Goal: Information Seeking & Learning: Learn about a topic

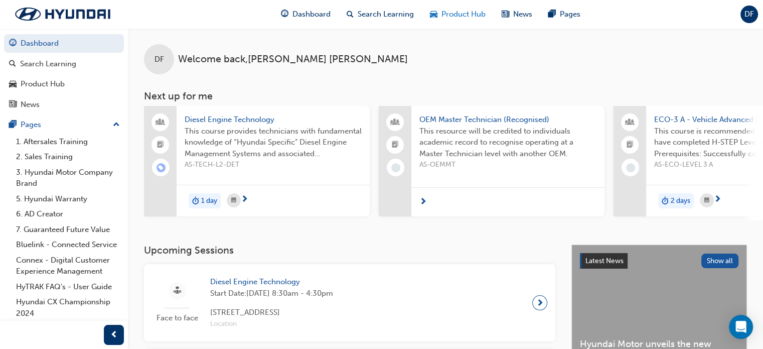
click at [471, 22] on div "Product Hub" at bounding box center [458, 14] width 72 height 21
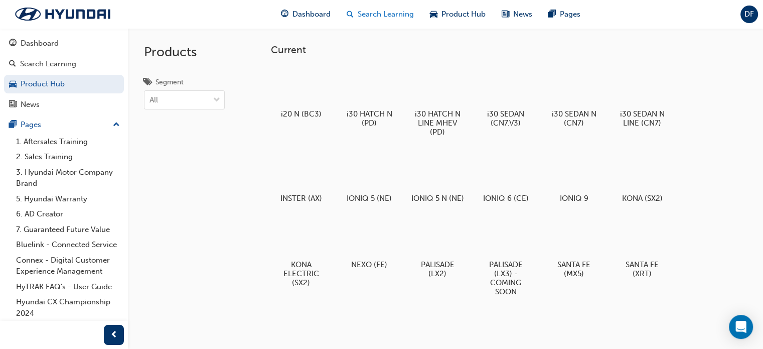
click at [404, 16] on span "Search Learning" at bounding box center [386, 15] width 56 height 12
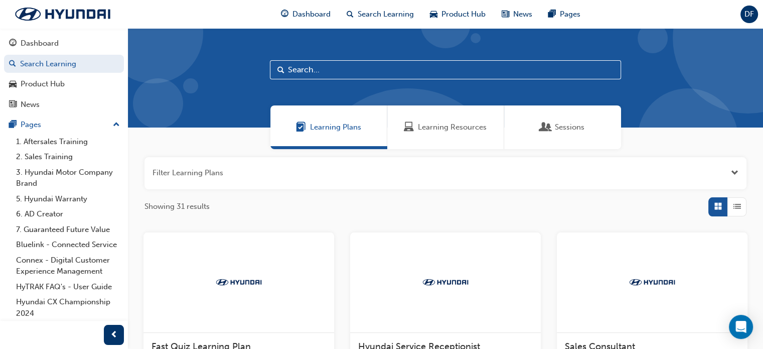
click at [419, 124] on span "Learning Resources" at bounding box center [452, 127] width 69 height 12
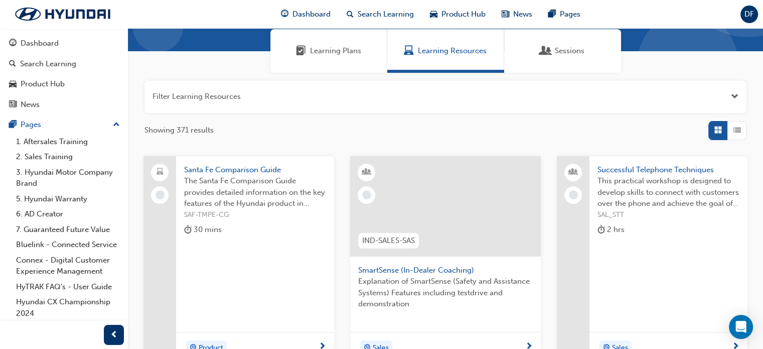
scroll to position [77, 0]
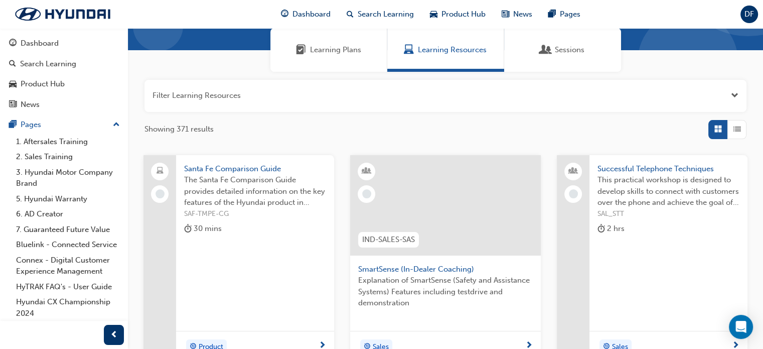
click at [616, 92] on button "button" at bounding box center [445, 96] width 602 height 32
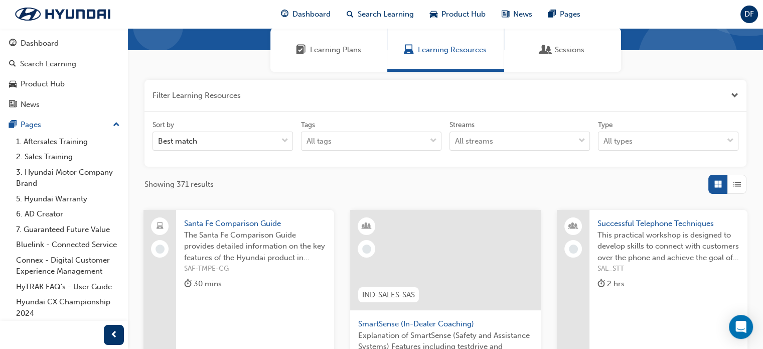
click at [616, 92] on button "button" at bounding box center [445, 96] width 602 height 32
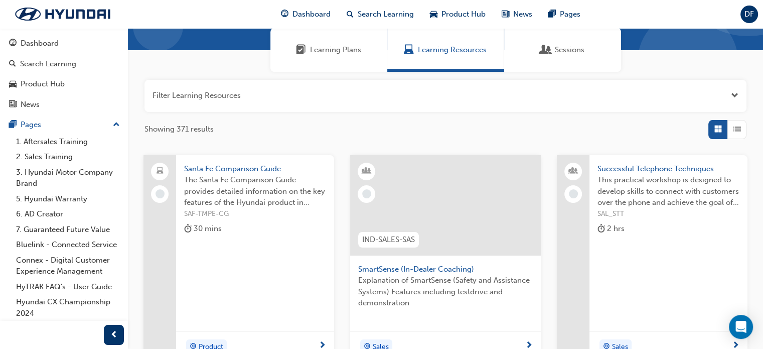
click at [589, 58] on div "Sessions" at bounding box center [562, 50] width 117 height 44
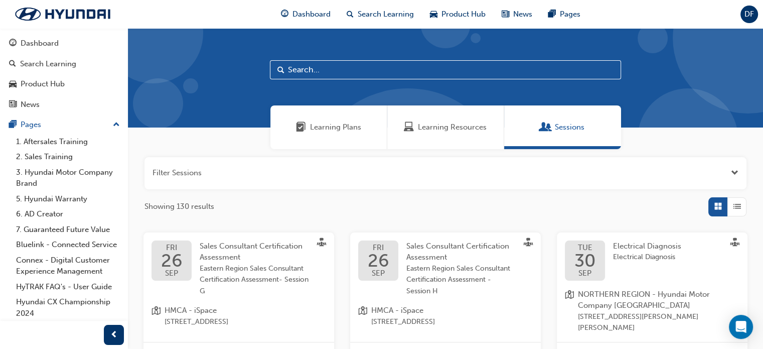
click at [311, 117] on div "Learning Plans" at bounding box center [328, 127] width 117 height 44
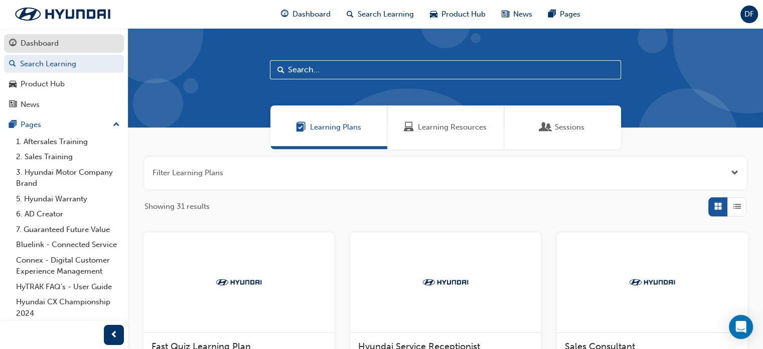
click at [64, 42] on div "Dashboard" at bounding box center [64, 43] width 110 height 13
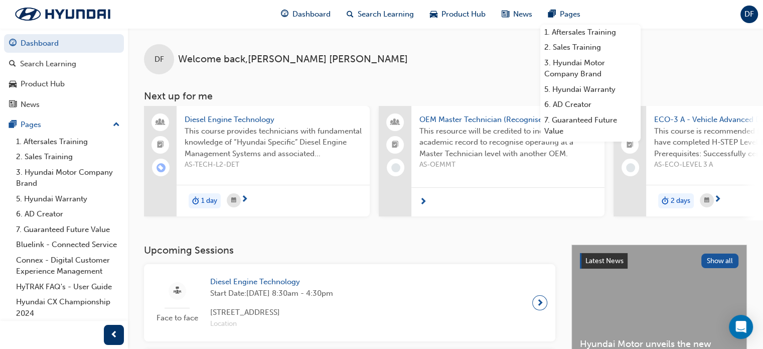
click at [746, 12] on span "DF" at bounding box center [749, 15] width 10 height 12
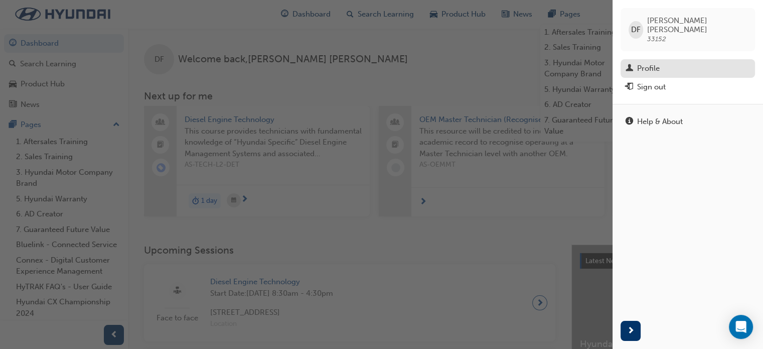
click at [643, 63] on div "Profile" at bounding box center [648, 69] width 23 height 12
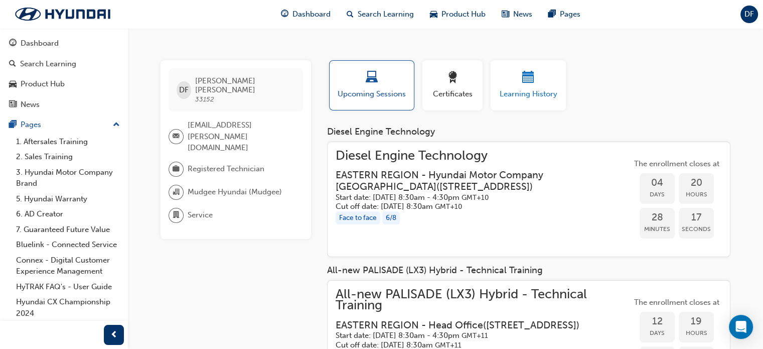
click at [539, 93] on span "Learning History" at bounding box center [528, 94] width 60 height 12
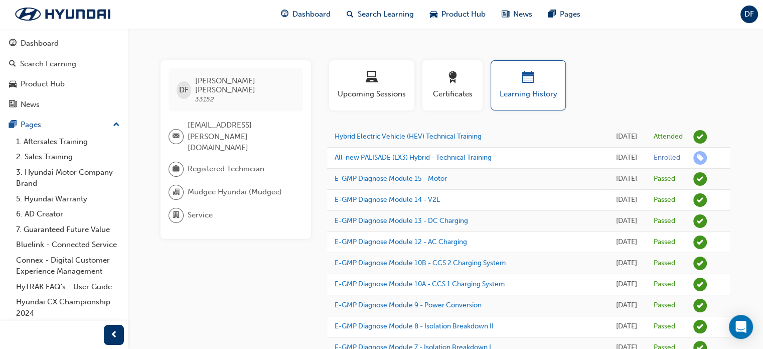
click at [640, 75] on div "Profile Upcoming Sessions Certificates Learning History" at bounding box center [528, 89] width 423 height 58
click at [457, 20] on span "Product Hub" at bounding box center [463, 15] width 44 height 12
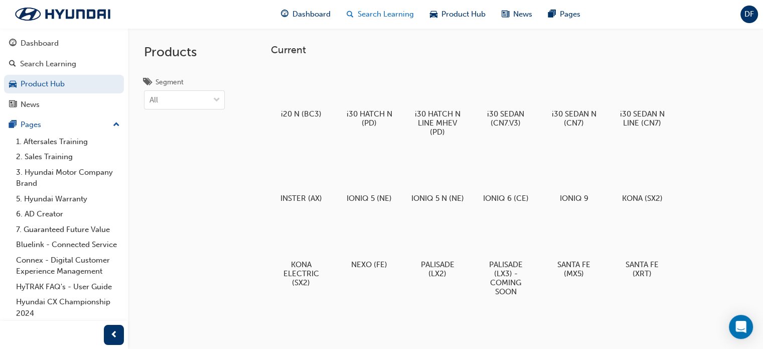
click at [415, 19] on div "Search Learning" at bounding box center [380, 14] width 83 height 21
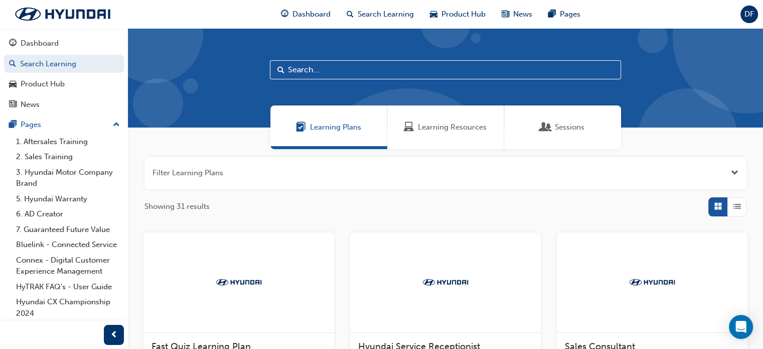
click at [451, 143] on div "Learning Resources" at bounding box center [445, 127] width 117 height 44
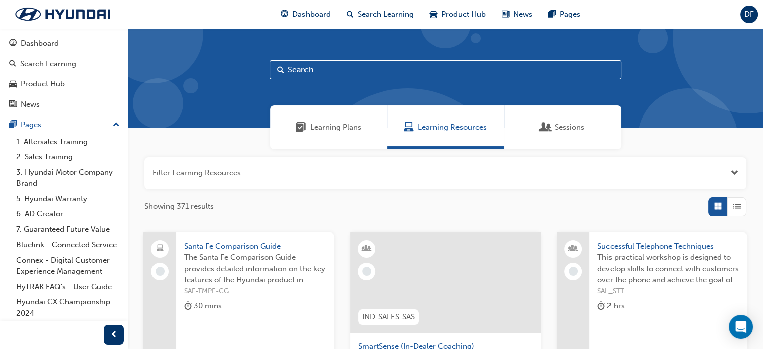
click at [369, 124] on div "Learning Plans" at bounding box center [328, 127] width 117 height 44
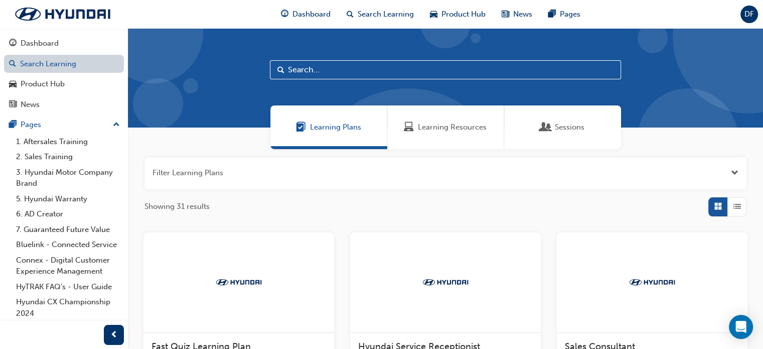
click at [70, 66] on link "Search Learning" at bounding box center [64, 64] width 120 height 19
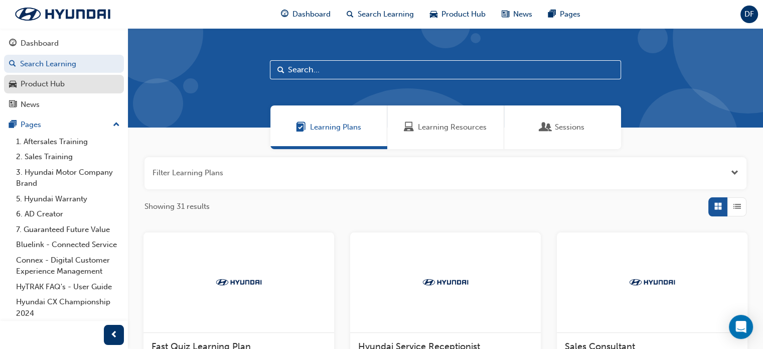
click at [63, 78] on div "Product Hub" at bounding box center [43, 84] width 44 height 12
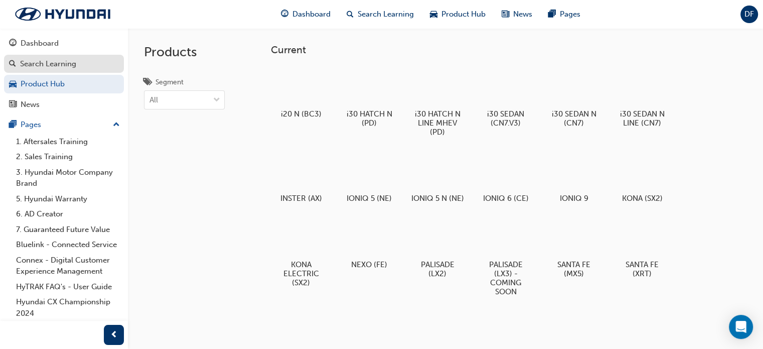
click at [83, 60] on div "Search Learning" at bounding box center [64, 64] width 110 height 13
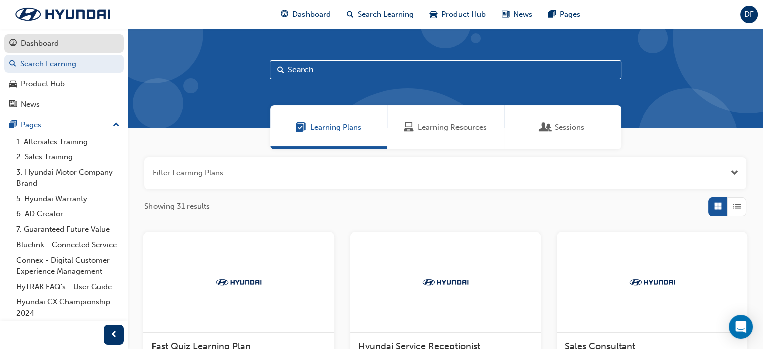
click at [90, 37] on div "Dashboard" at bounding box center [64, 43] width 110 height 13
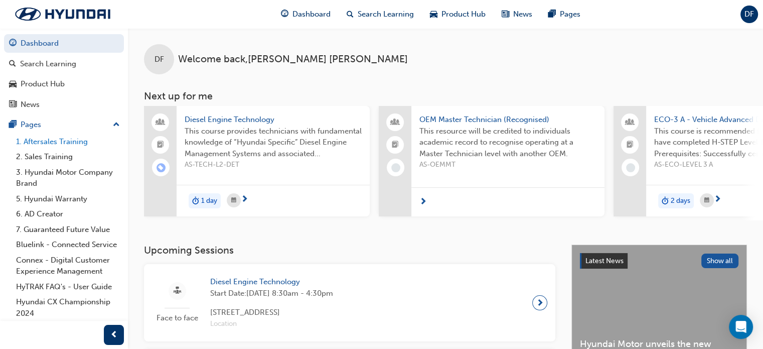
click at [50, 144] on link "1. Aftersales Training" at bounding box center [68, 142] width 112 height 16
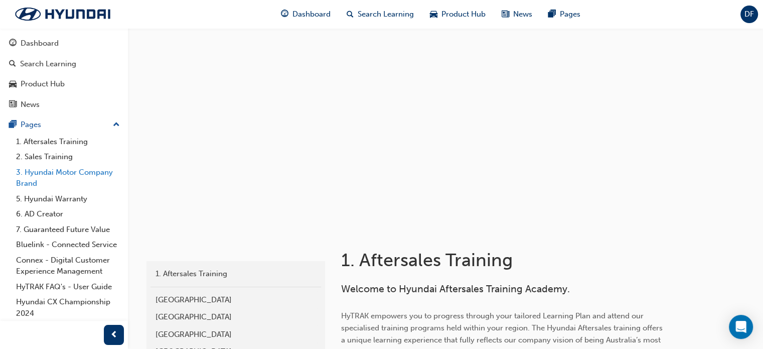
click at [82, 182] on link "3. Hyundai Motor Company Brand" at bounding box center [68, 177] width 112 height 27
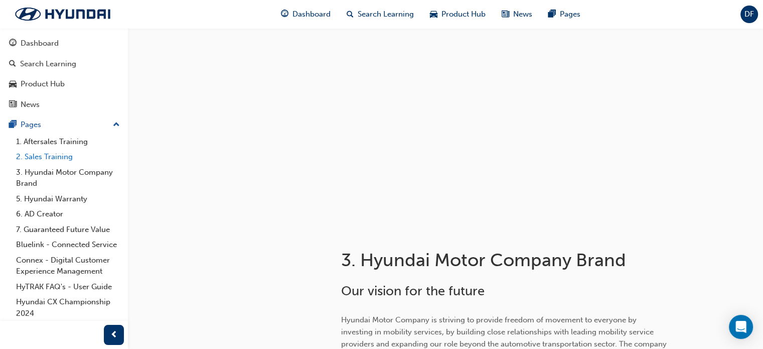
click at [71, 158] on link "2. Sales Training" at bounding box center [68, 157] width 112 height 16
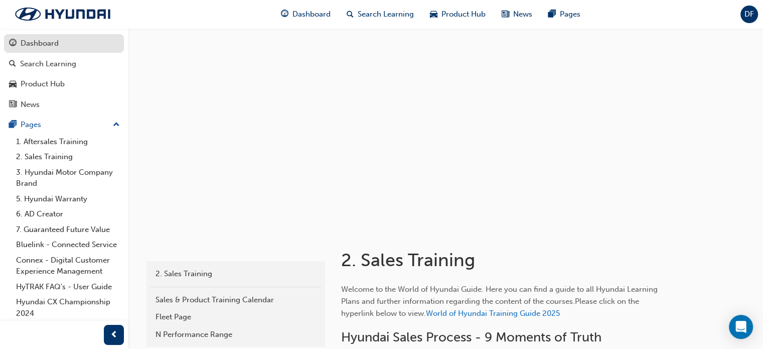
click at [83, 44] on div "Dashboard" at bounding box center [64, 43] width 110 height 13
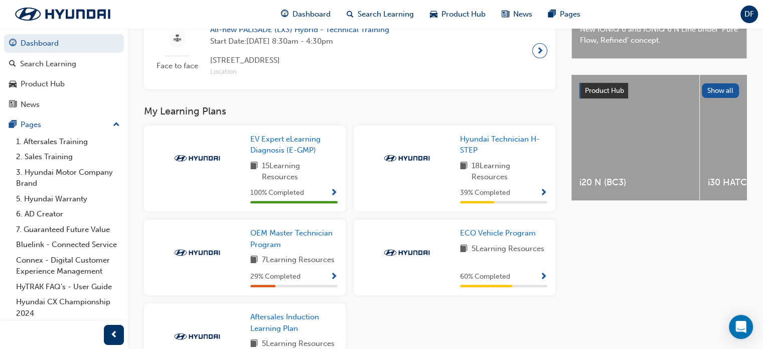
scroll to position [341, 0]
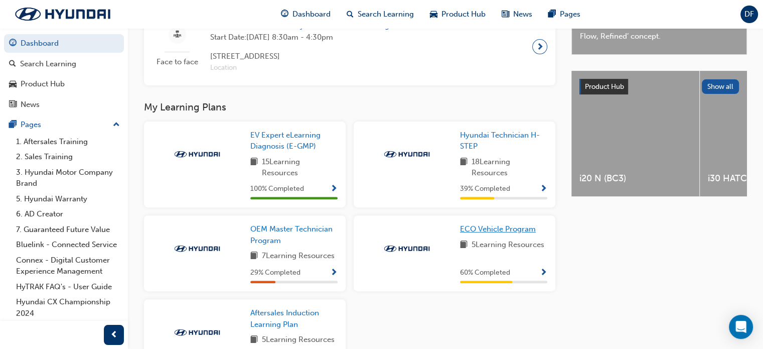
click at [518, 233] on span "ECO Vehicle Program" at bounding box center [498, 228] width 76 height 9
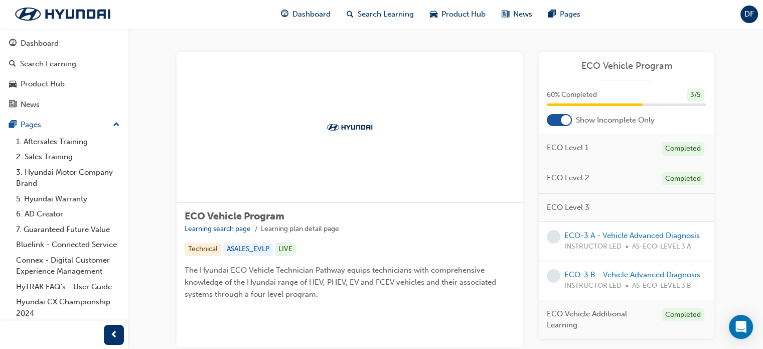
click at [564, 124] on div "ECO Vehicle Program 60 % Completed 3 / 5 Show Incomplete Only ECO Level 1 Compl…" at bounding box center [627, 195] width 176 height 287
click at [564, 124] on div at bounding box center [566, 120] width 10 height 10
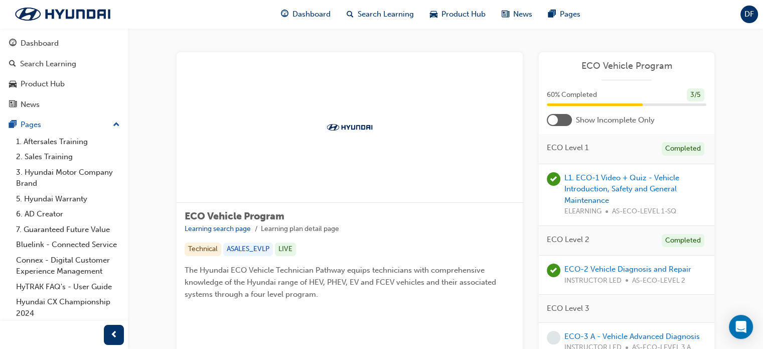
click at [564, 124] on div at bounding box center [559, 120] width 25 height 12
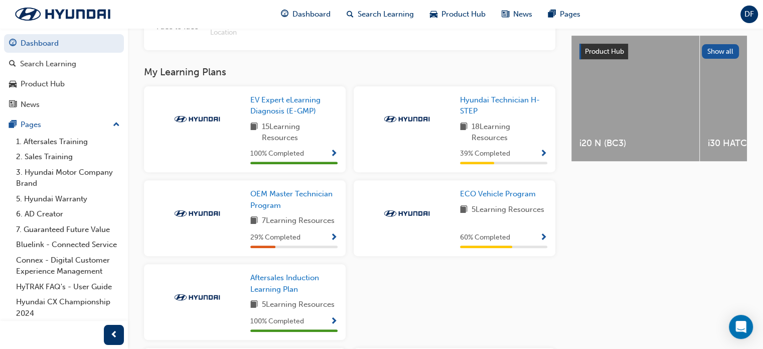
scroll to position [377, 0]
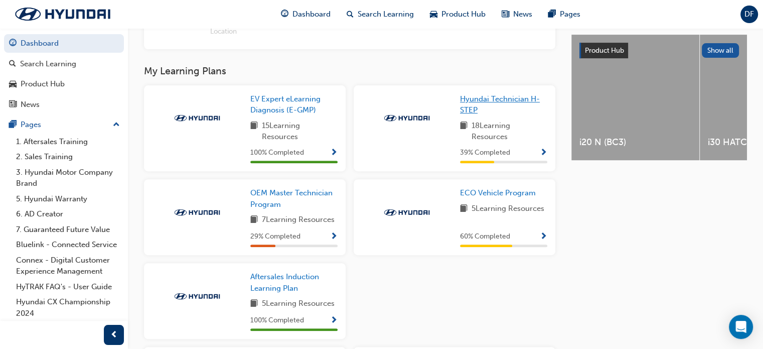
click at [490, 102] on span "Hyundai Technician H-STEP" at bounding box center [500, 104] width 80 height 21
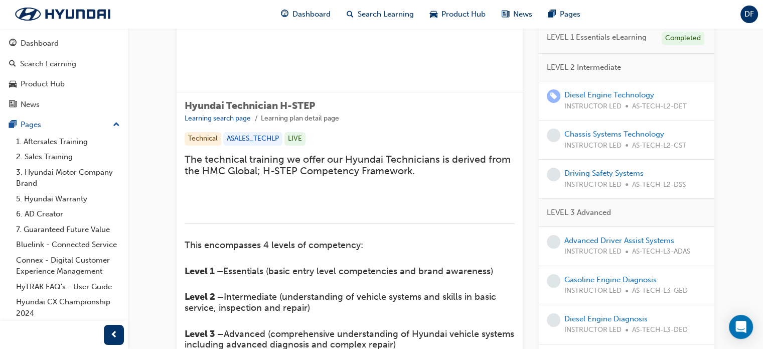
scroll to position [110, 0]
click at [568, 15] on div at bounding box center [566, 10] width 10 height 10
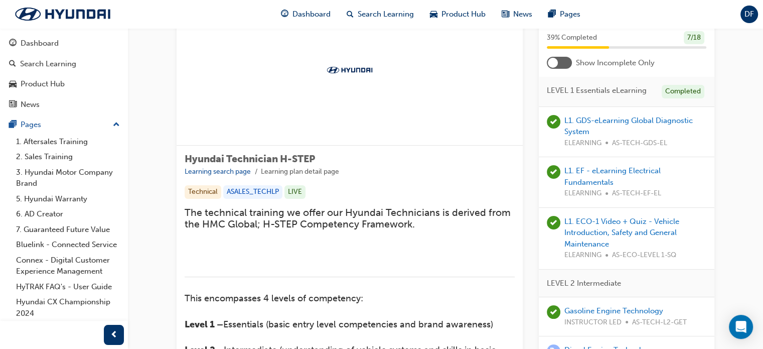
scroll to position [52, 0]
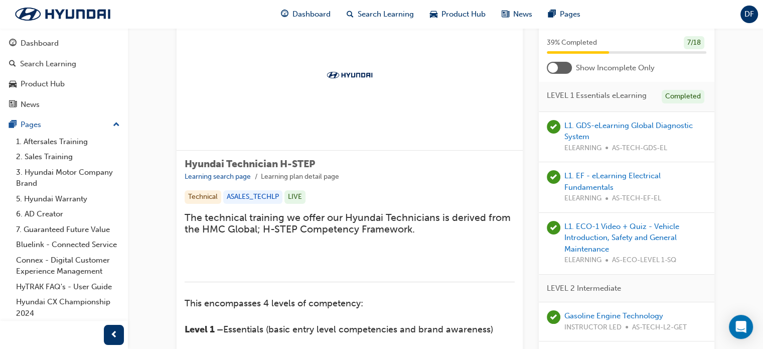
click at [563, 73] on div at bounding box center [559, 68] width 25 height 12
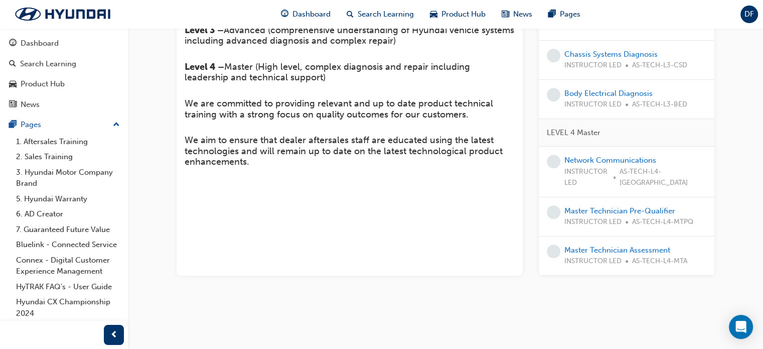
scroll to position [431, 0]
